Goal: Transaction & Acquisition: Purchase product/service

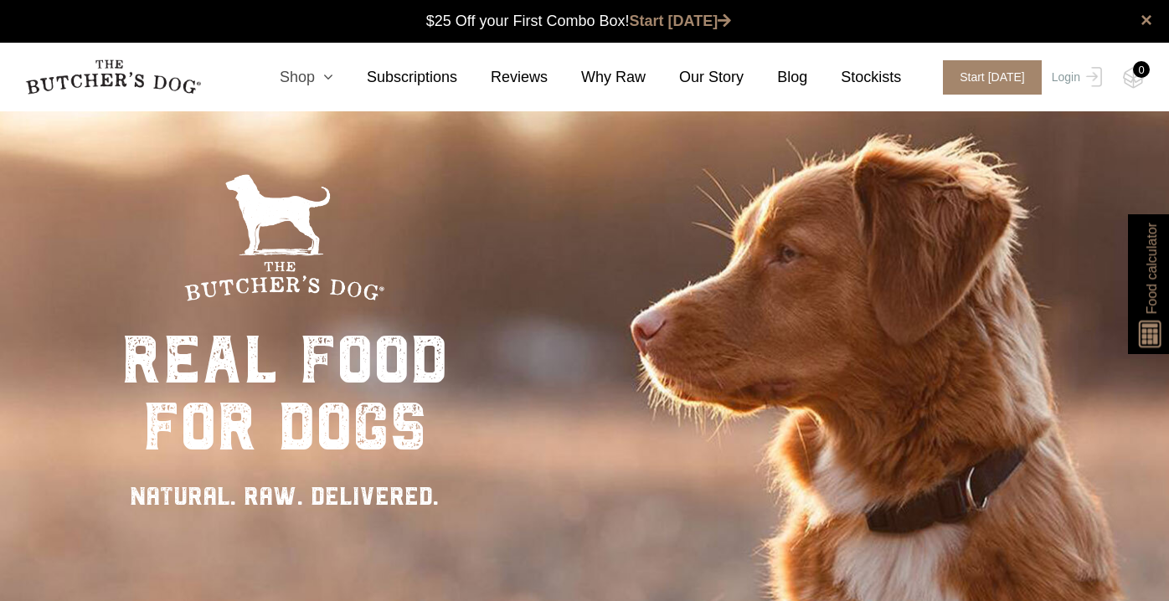
click at [316, 79] on link "Shop" at bounding box center [289, 77] width 87 height 23
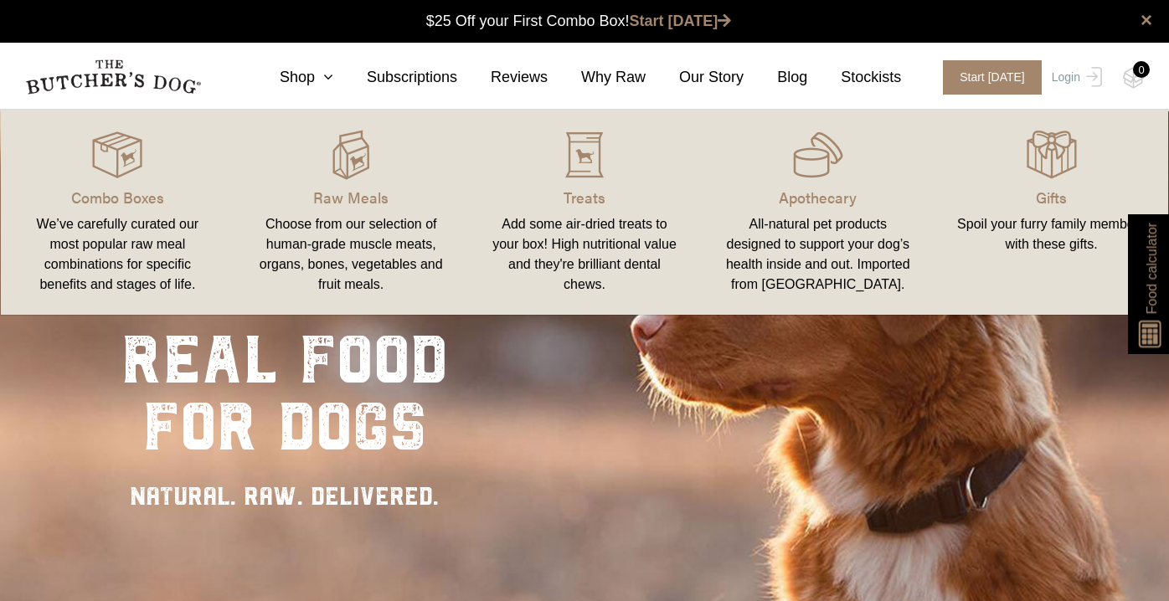
click at [98, 183] on link "Combo Boxes We’ve carefully curated our most popular raw meal combinations for …" at bounding box center [118, 212] width 234 height 172
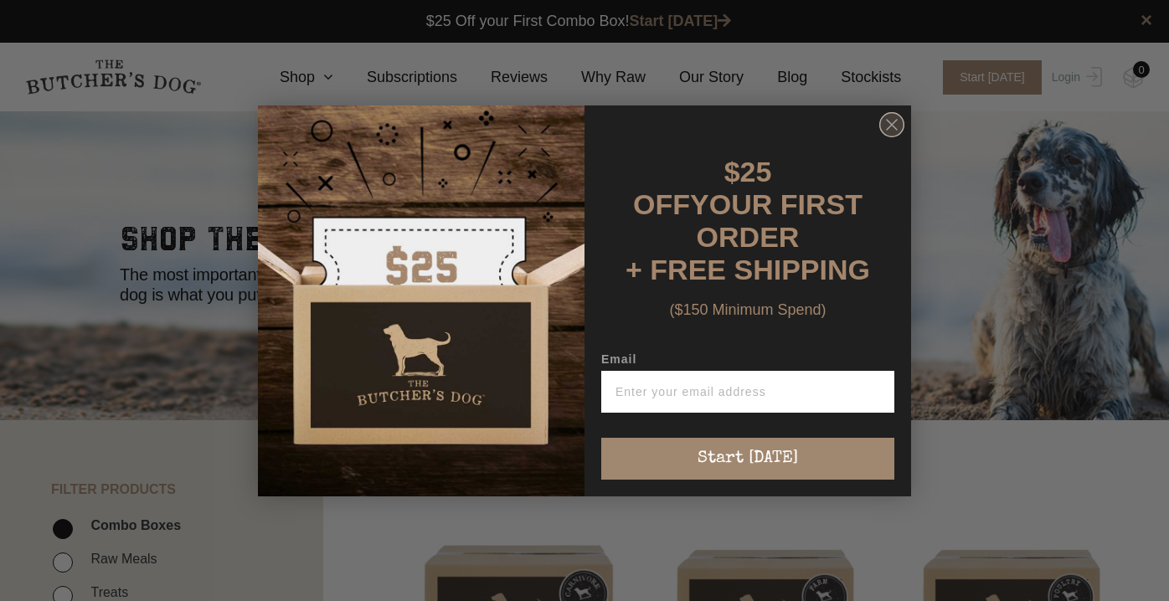
click at [890, 135] on circle "Close dialog" at bounding box center [892, 124] width 24 height 24
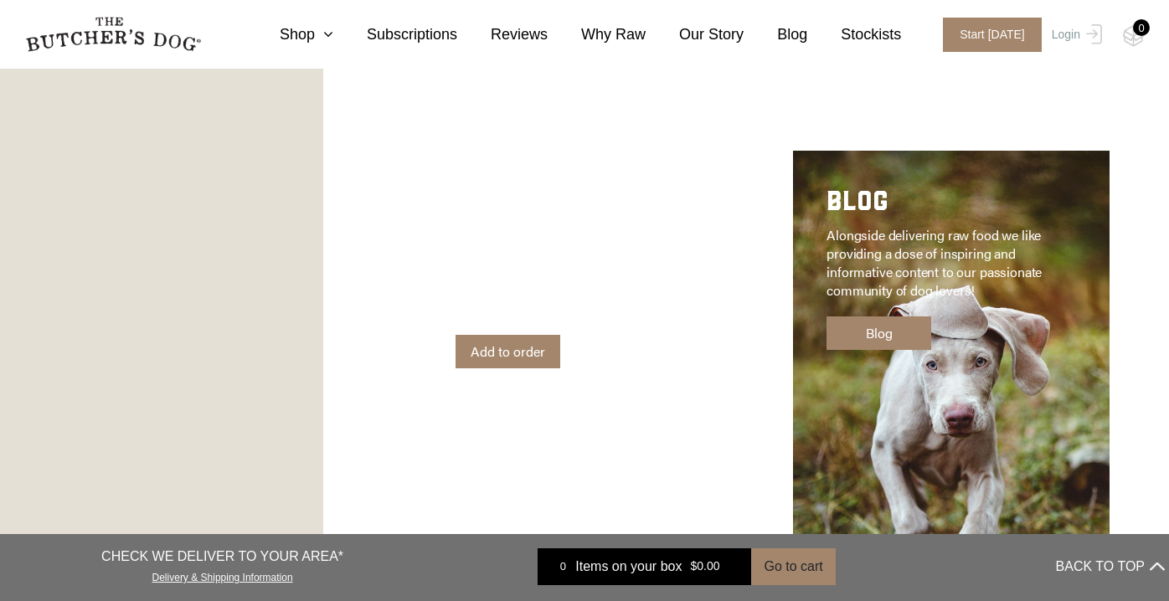
scroll to position [2010, 0]
